Goal: Check status: Check status

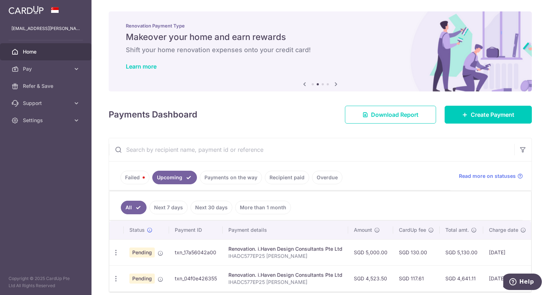
click at [222, 175] on link "Payments on the way" at bounding box center [231, 178] width 62 height 14
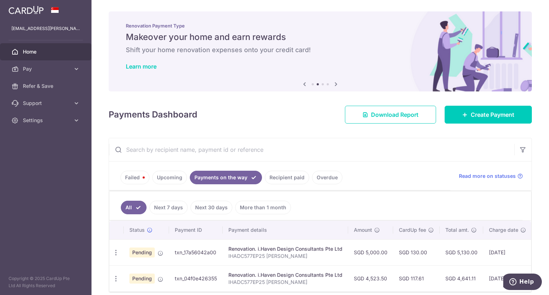
click at [170, 177] on link "Upcoming" at bounding box center [169, 178] width 35 height 14
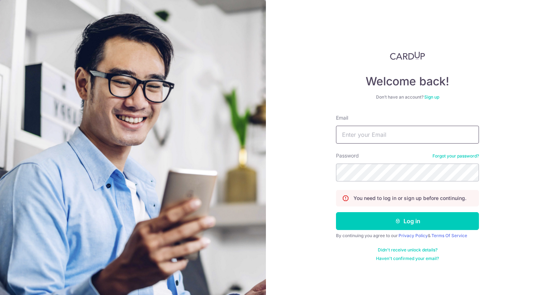
click at [377, 133] on input "Email" at bounding box center [407, 135] width 143 height 18
type input "[EMAIL_ADDRESS][PERSON_NAME][DOMAIN_NAME]"
click at [336, 212] on button "Log in" at bounding box center [407, 221] width 143 height 18
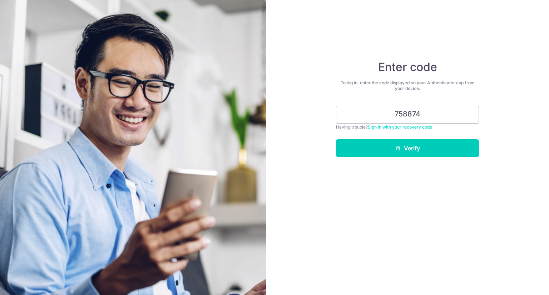
type input "758874"
click at [336, 139] on button "Verify" at bounding box center [407, 148] width 143 height 18
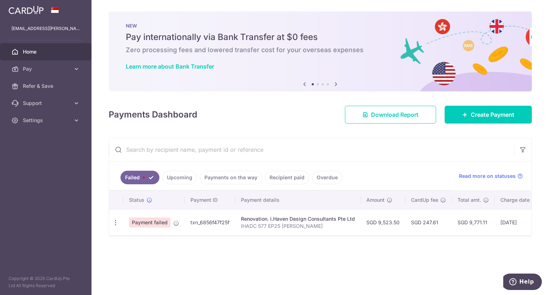
click at [190, 176] on link "Upcoming" at bounding box center [179, 178] width 35 height 14
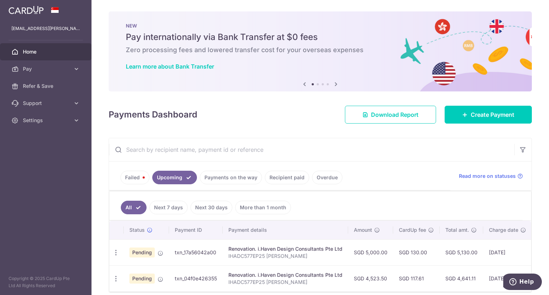
scroll to position [34, 0]
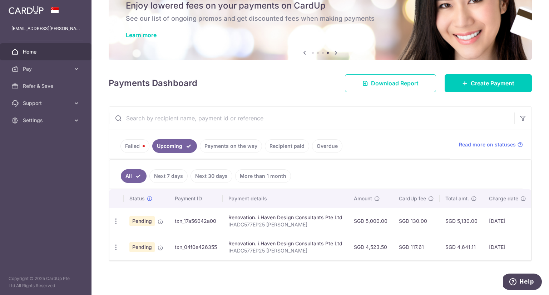
click at [227, 148] on link "Payments on the way" at bounding box center [231, 146] width 62 height 14
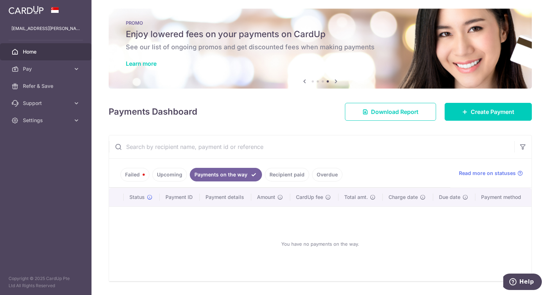
scroll to position [23, 0]
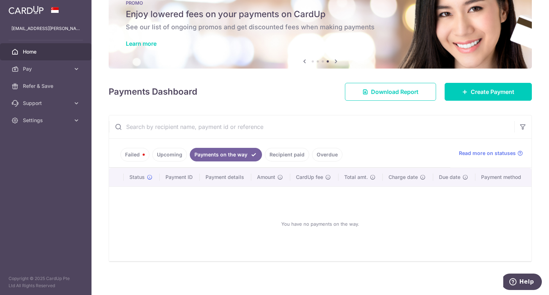
click at [178, 150] on link "Upcoming" at bounding box center [169, 155] width 35 height 14
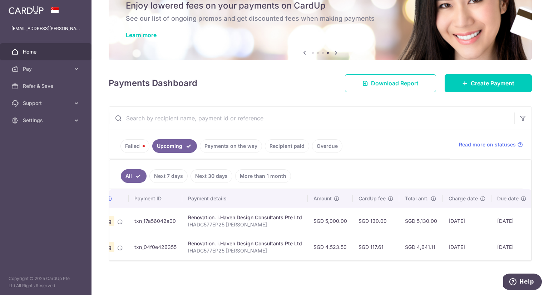
scroll to position [0, 56]
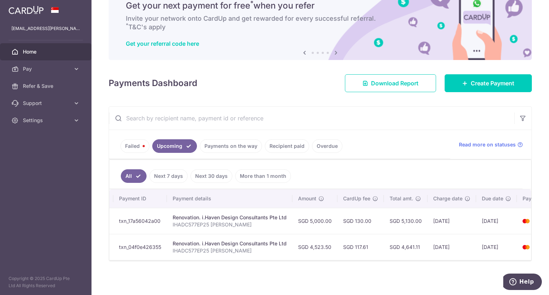
click at [434, 162] on ul "All Next 7 days Next 30 days More than 1 month" at bounding box center [315, 174] width 413 height 29
click at [171, 169] on link "Next 7 days" at bounding box center [168, 176] width 38 height 14
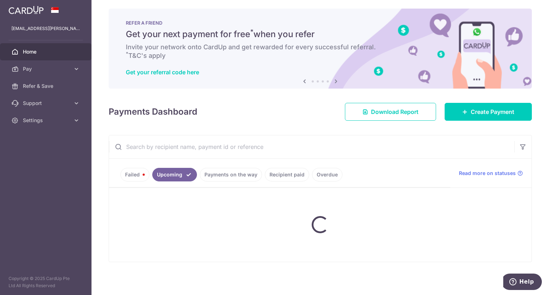
scroll to position [34, 0]
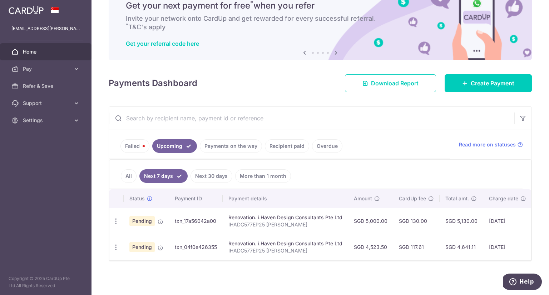
click at [126, 172] on link "All" at bounding box center [129, 176] width 16 height 14
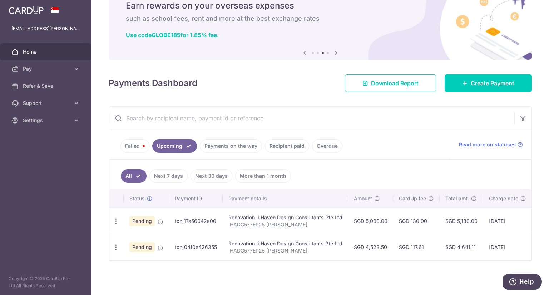
click at [220, 142] on link "Payments on the way" at bounding box center [231, 146] width 62 height 14
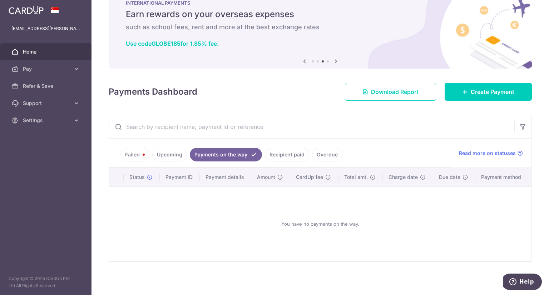
click at [174, 160] on link "Upcoming" at bounding box center [169, 155] width 35 height 14
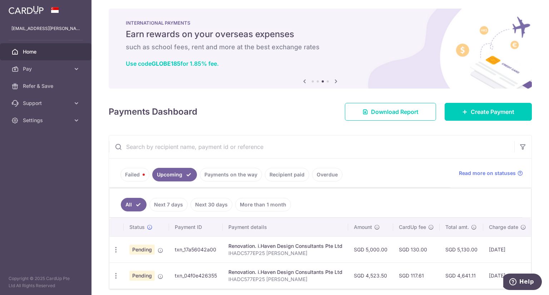
scroll to position [34, 0]
